Goal: Information Seeking & Learning: Compare options

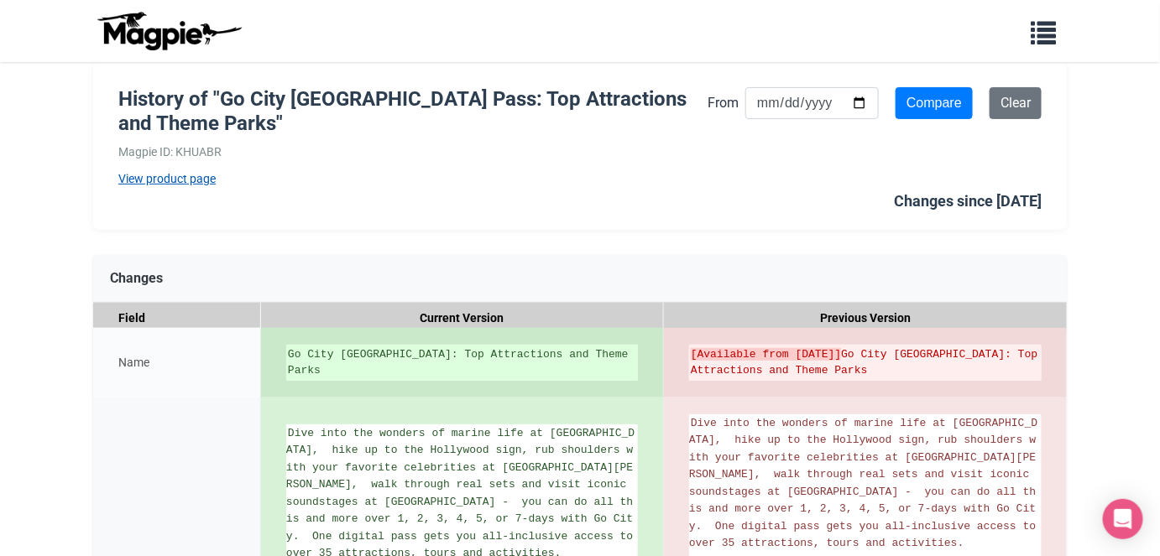
scroll to position [152, 0]
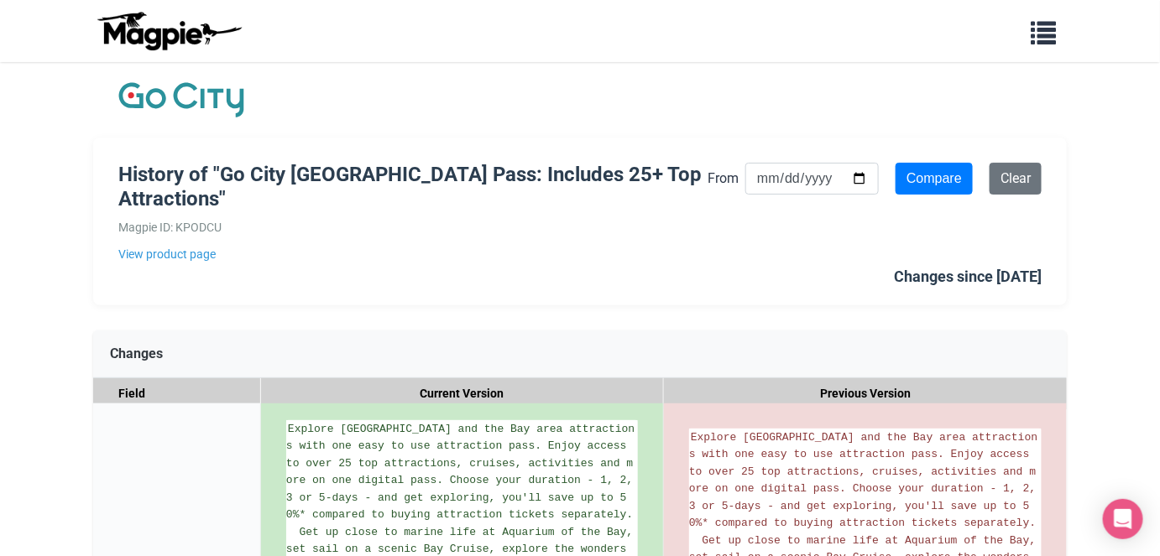
click at [176, 242] on div "History of "Go City San Francisco Pass: Includes 25+ Top Attractions" Magpie ID…" at bounding box center [412, 213] width 589 height 101
click at [173, 253] on link "View product page" at bounding box center [412, 254] width 589 height 18
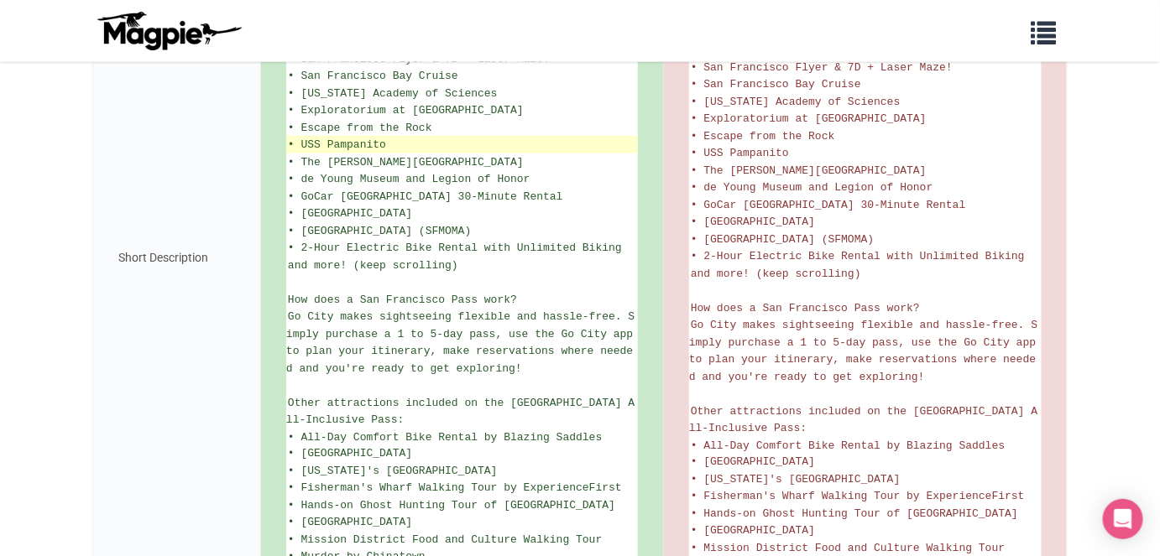
scroll to position [836, 0]
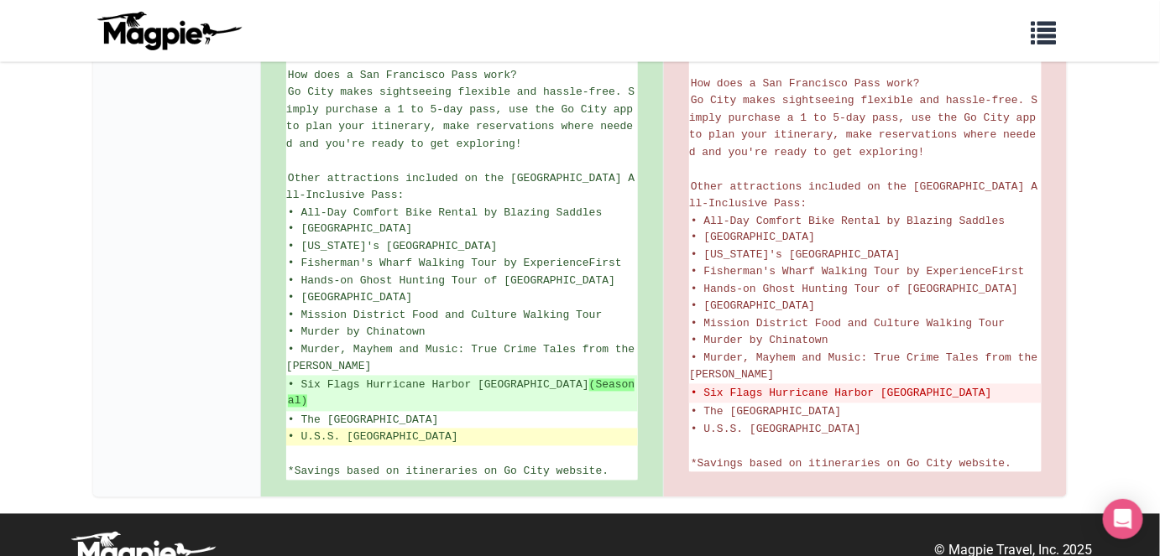
click at [491, 429] on li "• U.S.S. [GEOGRAPHIC_DATA]" at bounding box center [462, 438] width 352 height 18
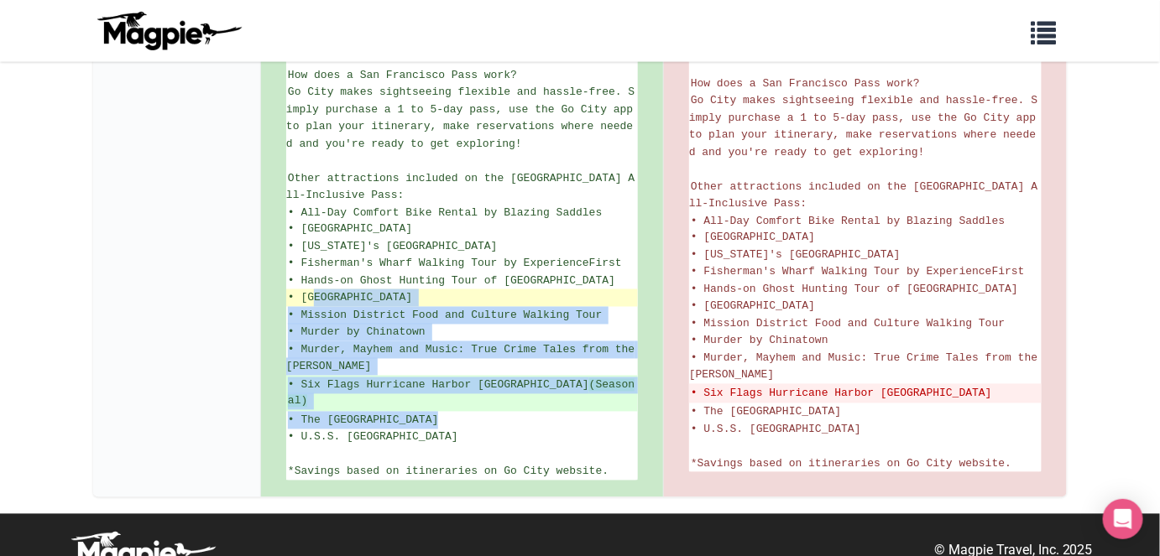
drag, startPoint x: 441, startPoint y: 409, endPoint x: 494, endPoint y: 415, distance: 53.3
click at [313, 293] on ul "Explore [GEOGRAPHIC_DATA] and the Bay area attractions with one easy to use att…" at bounding box center [462, 33] width 352 height 896
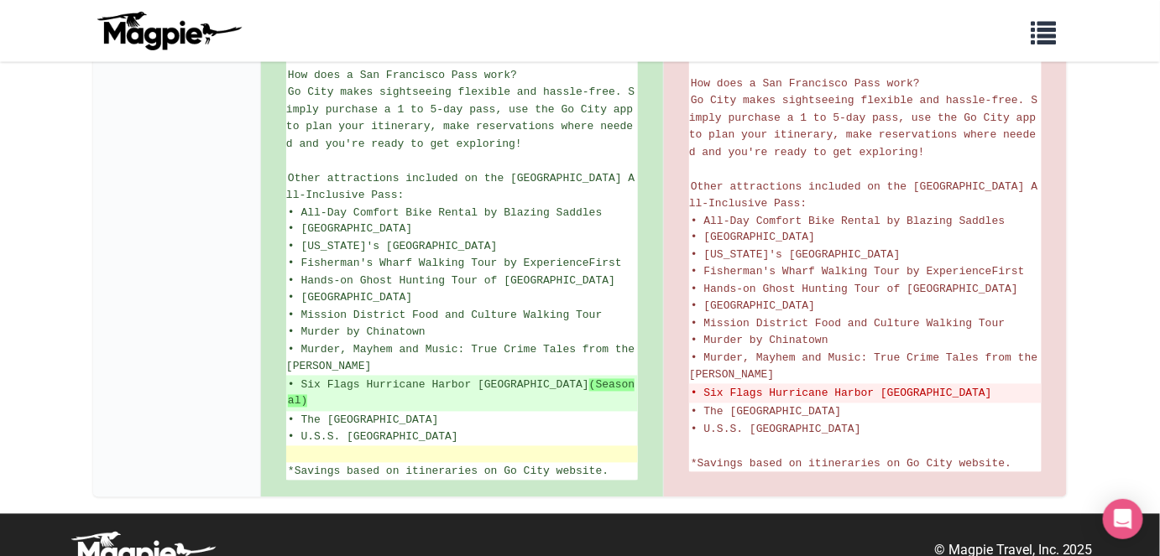
click at [531, 446] on li at bounding box center [462, 455] width 352 height 18
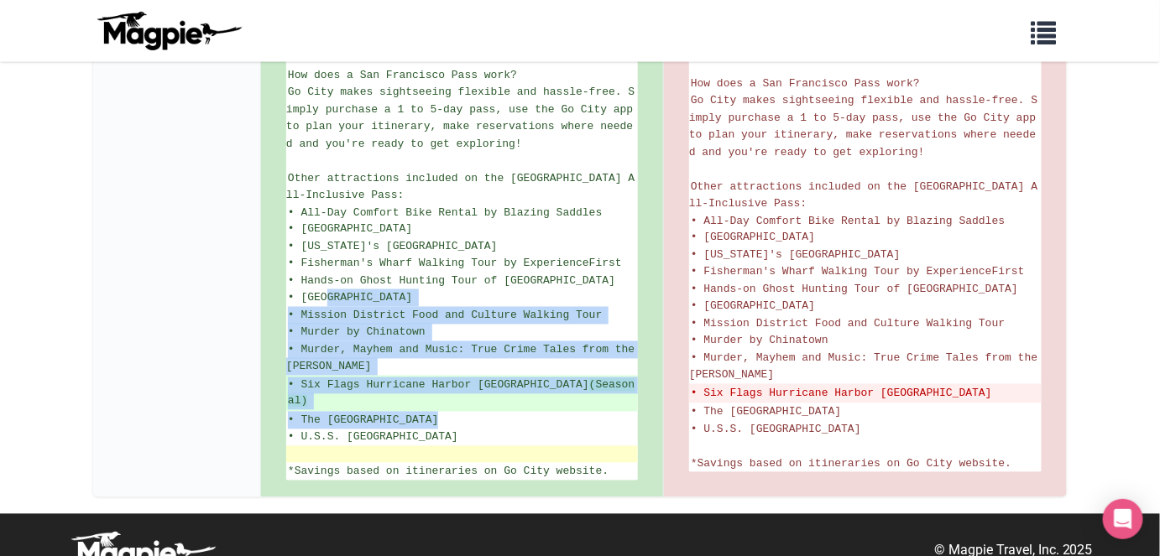
drag, startPoint x: 450, startPoint y: 408, endPoint x: 427, endPoint y: 424, distance: 27.7
click at [327, 312] on ul "Explore [GEOGRAPHIC_DATA] and the Bay area attractions with one easy to use att…" at bounding box center [462, 33] width 352 height 896
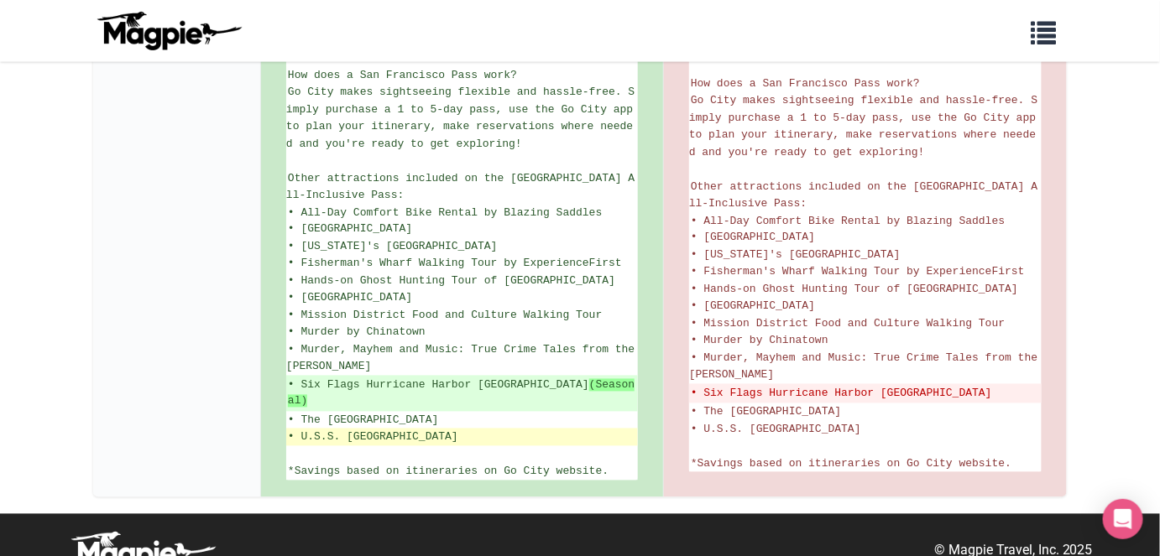
click at [420, 431] on span "• U.S.S. [GEOGRAPHIC_DATA]" at bounding box center [373, 437] width 170 height 13
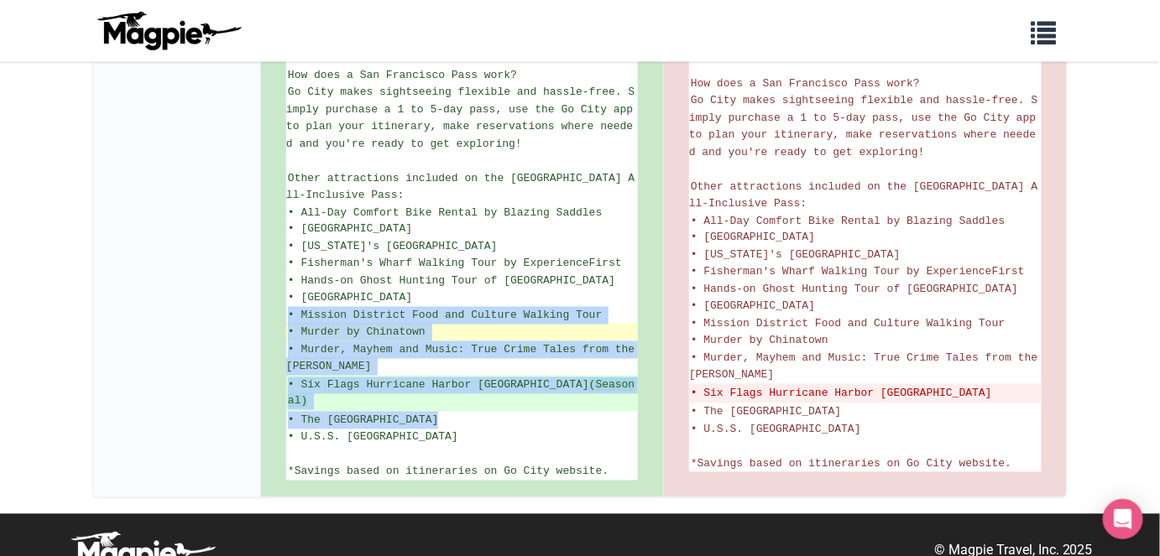
drag, startPoint x: 433, startPoint y: 411, endPoint x: 318, endPoint y: 324, distance: 144.4
click at [314, 317] on ul "Explore [GEOGRAPHIC_DATA] and the Bay area attractions with one easy to use att…" at bounding box center [462, 33] width 352 height 896
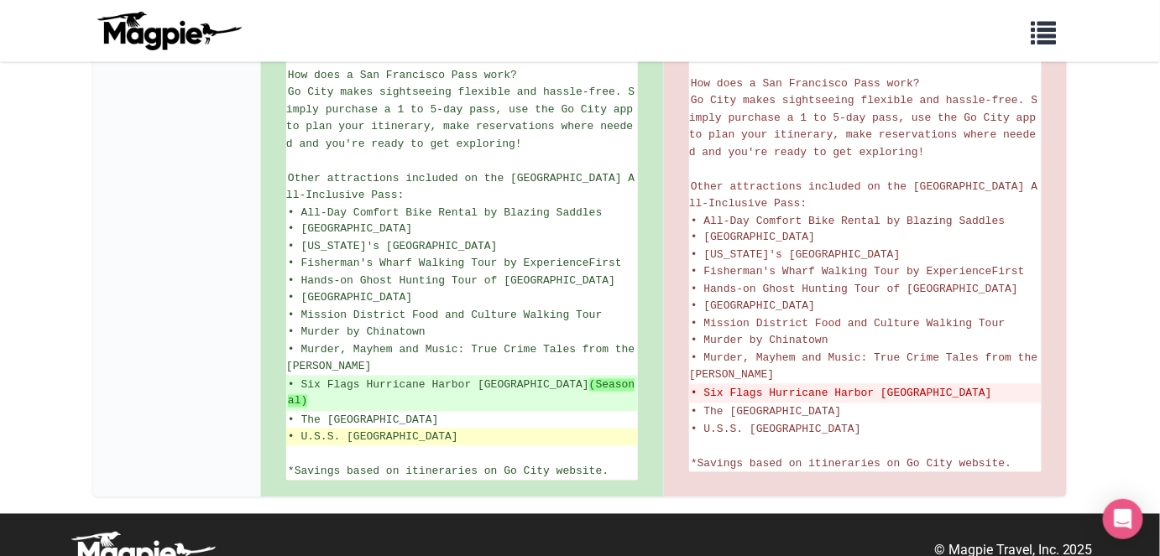
click at [400, 431] on span "• U.S.S. [GEOGRAPHIC_DATA]" at bounding box center [373, 437] width 170 height 13
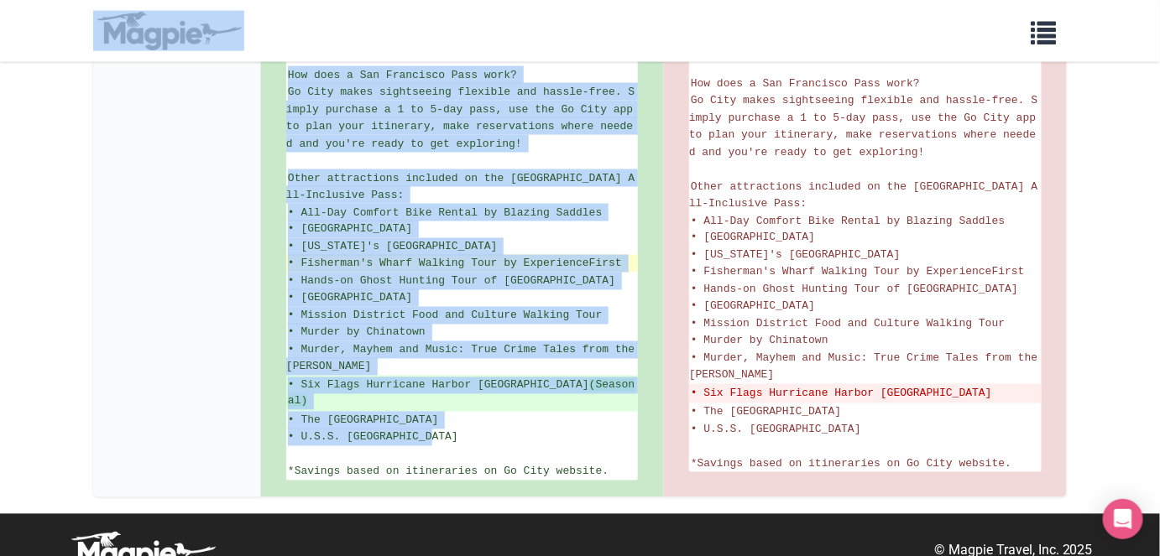
drag, startPoint x: 430, startPoint y: 411, endPoint x: 341, endPoint y: 254, distance: 180.4
click at [278, 63] on div "Explore [GEOGRAPHIC_DATA] and the Bay area attractions with one easy to use att…" at bounding box center [462, 33] width 403 height 930
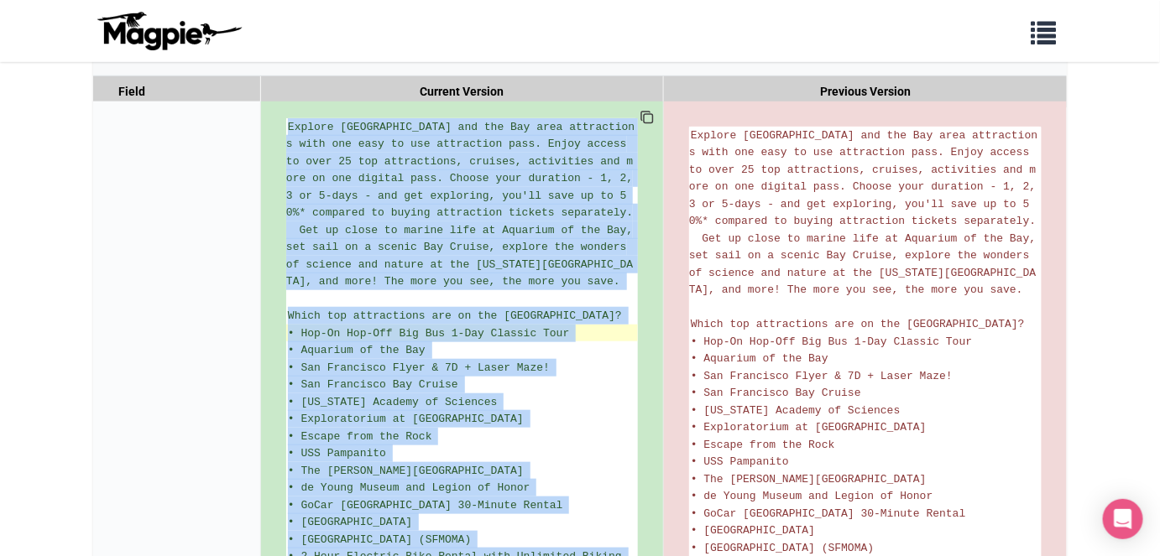
scroll to position [302, 0]
click at [402, 342] on li "• Aquarium of the Bay" at bounding box center [462, 351] width 352 height 18
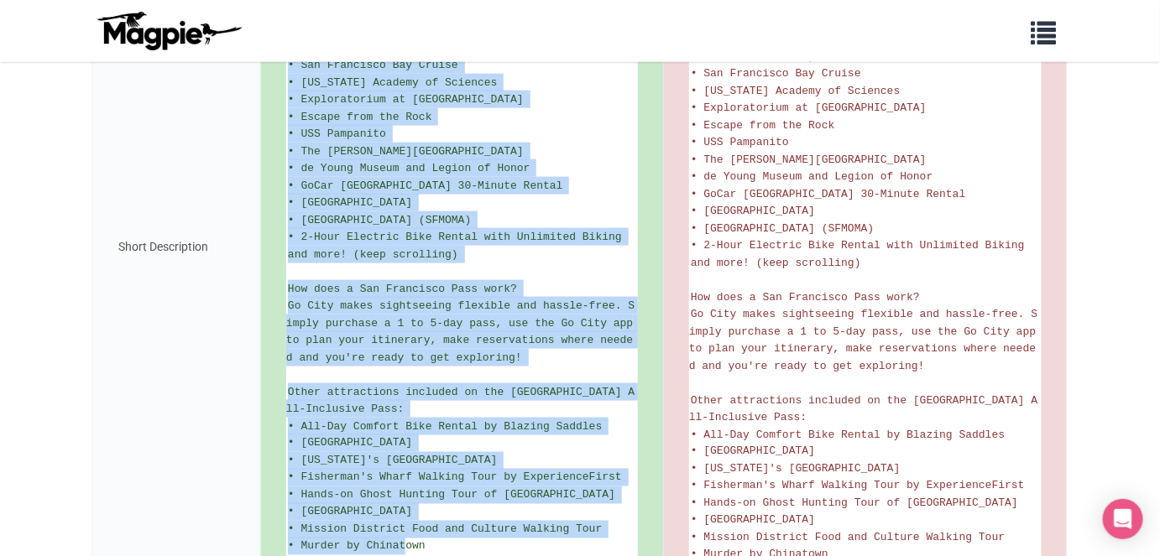
scroll to position [836, 0]
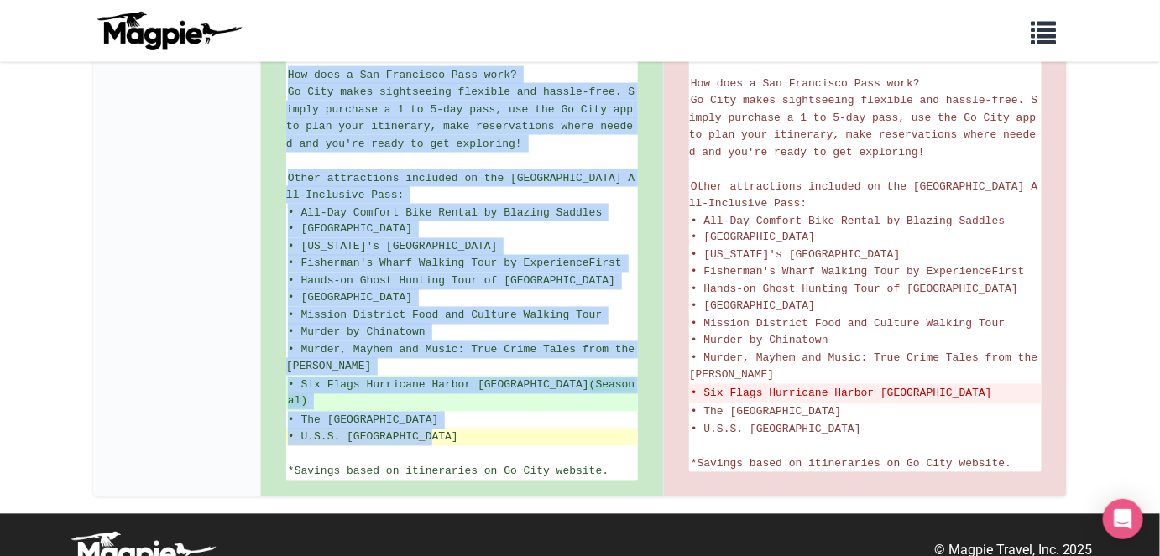
drag, startPoint x: 288, startPoint y: 326, endPoint x: 430, endPoint y: 415, distance: 167.0
click at [430, 415] on ul "Explore [GEOGRAPHIC_DATA] and the Bay area attractions with one easy to use att…" at bounding box center [462, 33] width 352 height 896
copy ul "• Lor-Ip Dol-Sit Ame Con 7-Adi Elitsed Doei • Temporin ut lab Etd • Mag Aliquae…"
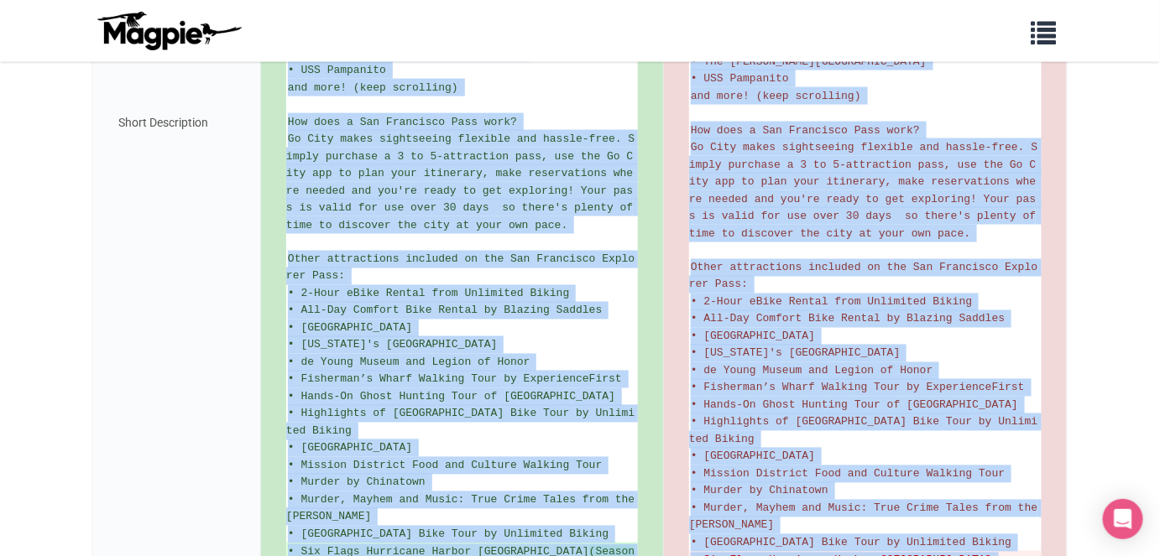
scroll to position [1005, 0]
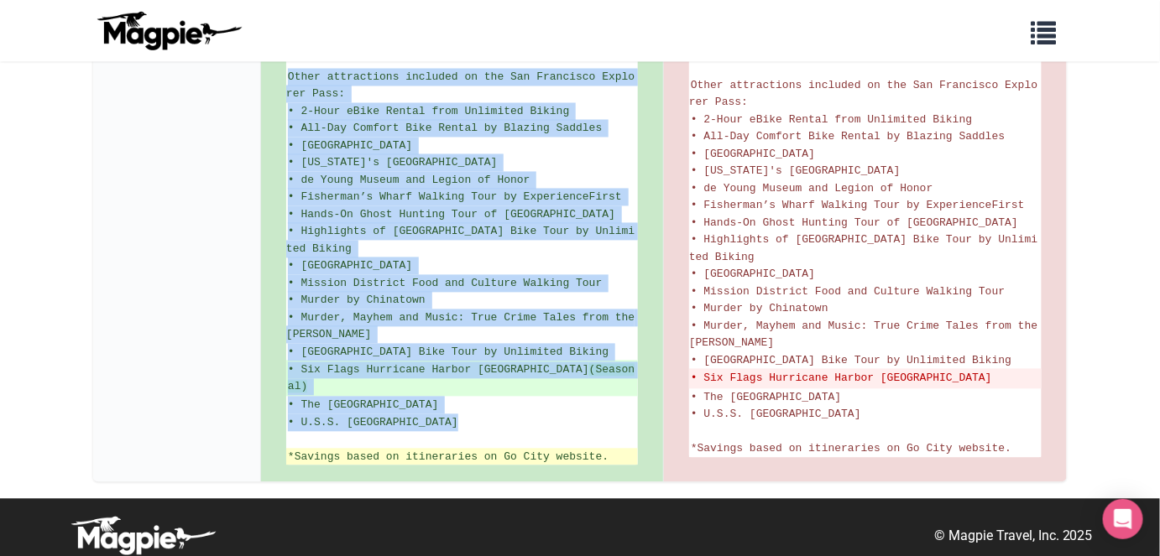
drag, startPoint x: 301, startPoint y: 175, endPoint x: 555, endPoint y: 436, distance: 364.4
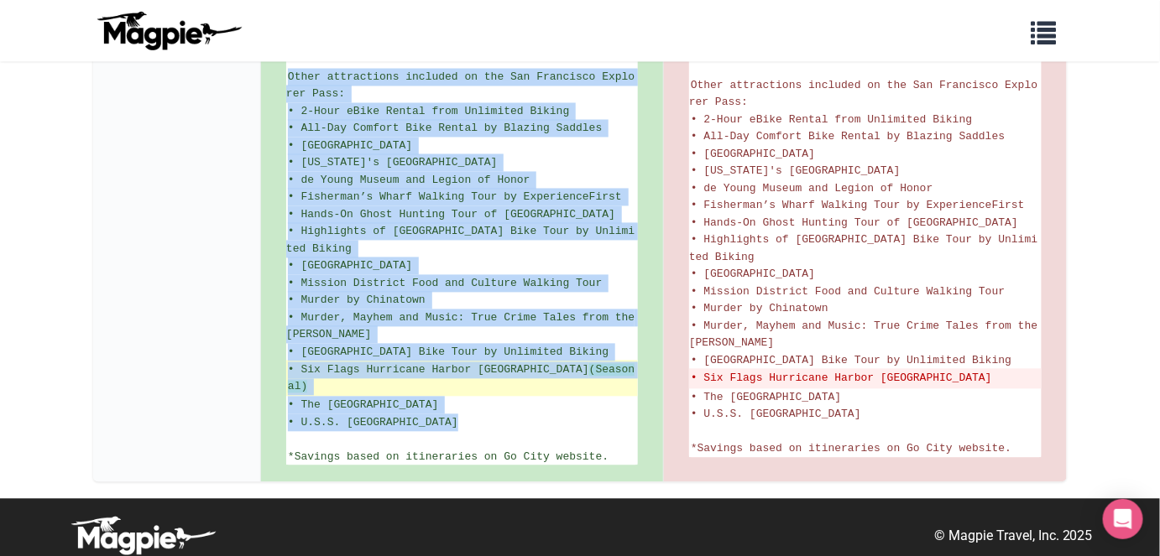
copy ul "Hop-On Hop-Off Big Bus 1-Day Classic Tour • California Academy of Sciences • Ex…"
